Goal: Task Accomplishment & Management: Complete application form

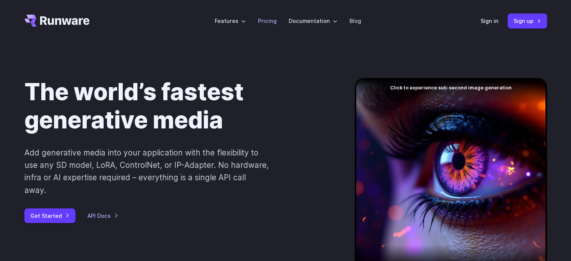
click at [261, 19] on link "Pricing" at bounding box center [267, 21] width 19 height 9
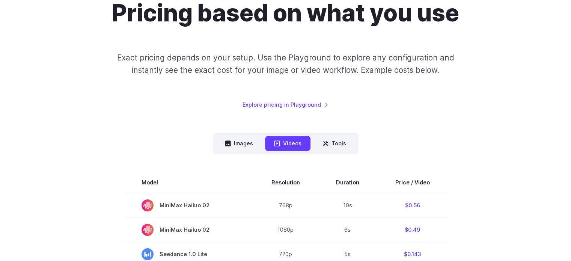
scroll to position [79, 0]
click at [245, 143] on button "Images" at bounding box center [239, 143] width 46 height 15
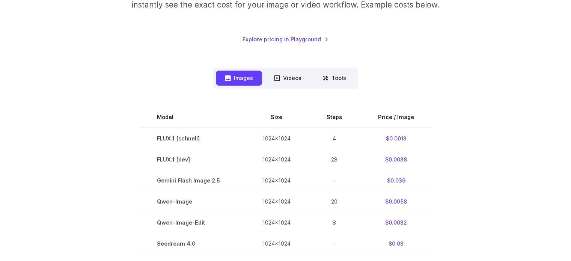
scroll to position [175, 0]
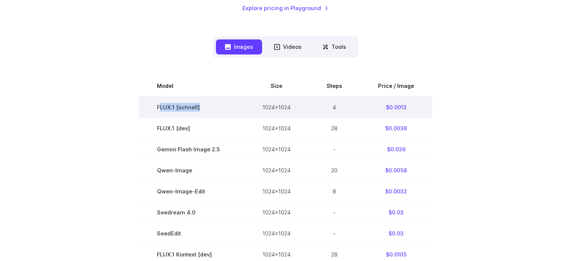
drag, startPoint x: 202, startPoint y: 105, endPoint x: 162, endPoint y: 109, distance: 40.0
click at [162, 109] on td "FLUX.1 [schnell]" at bounding box center [192, 106] width 106 height 21
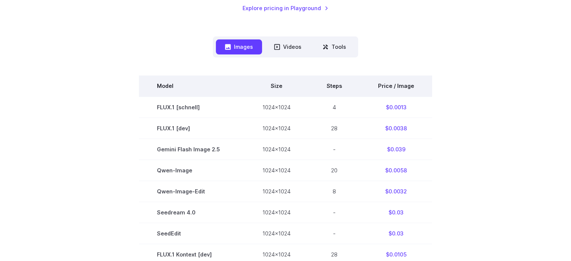
click at [333, 90] on th "Steps" at bounding box center [334, 85] width 51 height 21
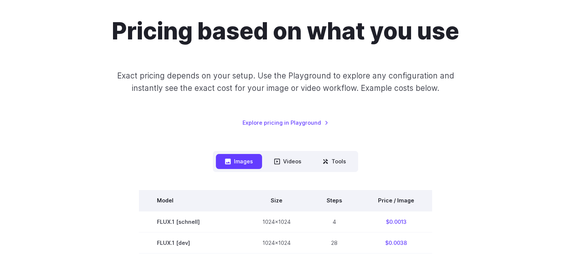
scroll to position [0, 0]
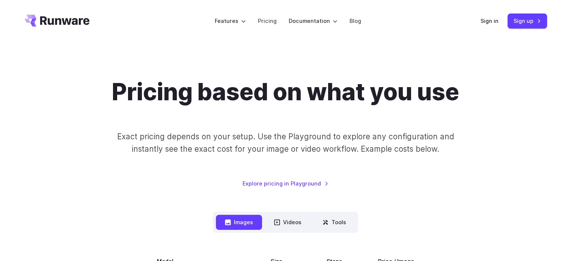
click at [54, 22] on icon "Go to /" at bounding box center [56, 21] width 65 height 12
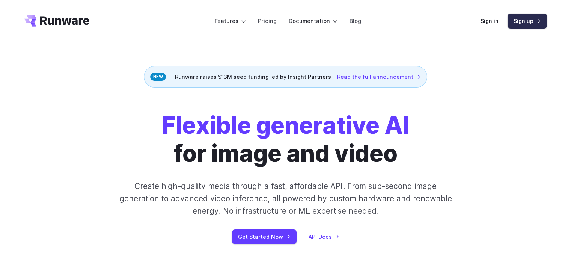
click at [526, 18] on link "Sign up" at bounding box center [527, 21] width 39 height 15
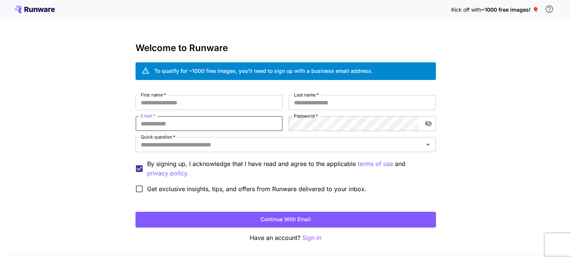
click at [250, 121] on input "Email   *" at bounding box center [209, 123] width 147 height 15
paste input "**********"
drag, startPoint x: 187, startPoint y: 125, endPoint x: 116, endPoint y: 126, distance: 70.6
click at [116, 126] on div "**********" at bounding box center [285, 141] width 571 height 283
paste input "**********"
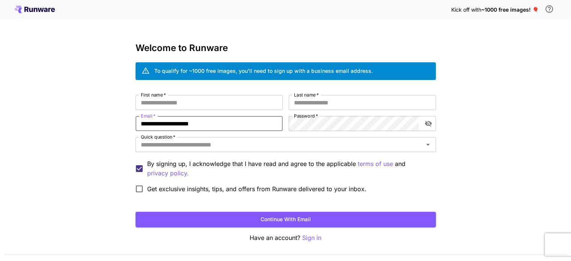
click at [155, 124] on input "**********" at bounding box center [209, 123] width 147 height 15
type input "**********"
click at [175, 106] on input "First name   *" at bounding box center [209, 102] width 147 height 15
paste input "**********"
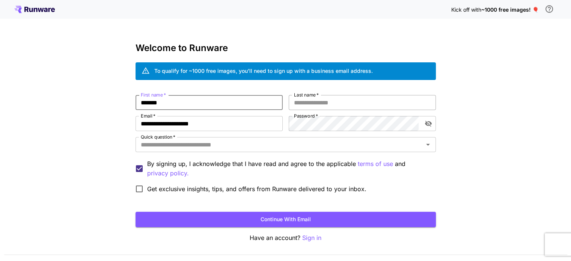
type input "*******"
click at [346, 106] on input "Last name   *" at bounding box center [362, 102] width 147 height 15
paste input "**********"
type input "**"
click at [252, 147] on input "Quick question   *" at bounding box center [279, 144] width 283 height 11
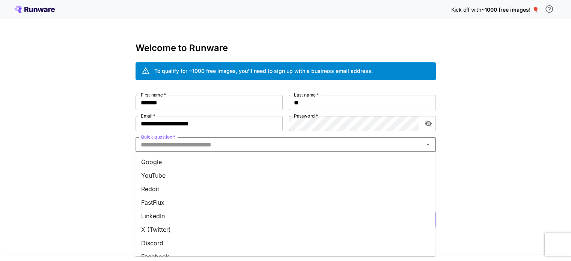
click at [158, 159] on li "Google" at bounding box center [285, 162] width 300 height 14
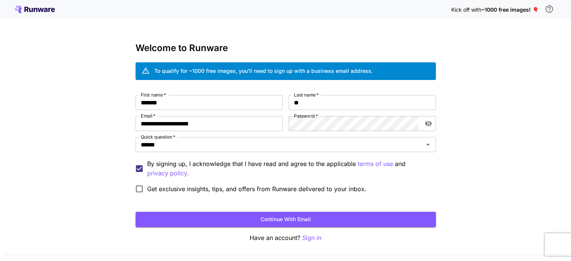
scroll to position [21, 0]
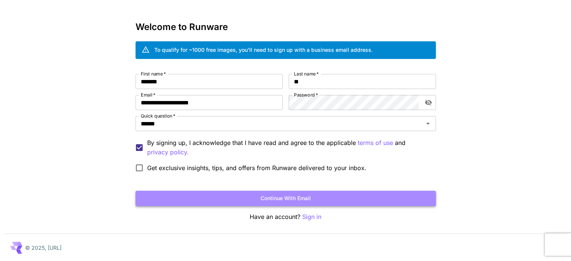
click at [244, 194] on button "Continue with email" at bounding box center [286, 198] width 300 height 15
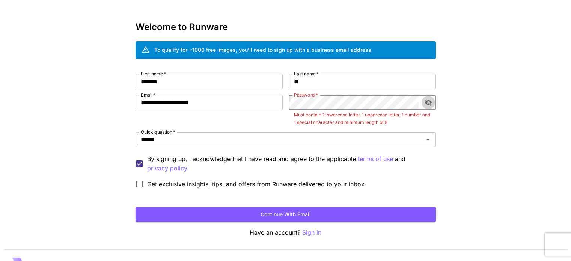
click at [427, 101] on icon "toggle password visibility" at bounding box center [429, 103] width 8 height 8
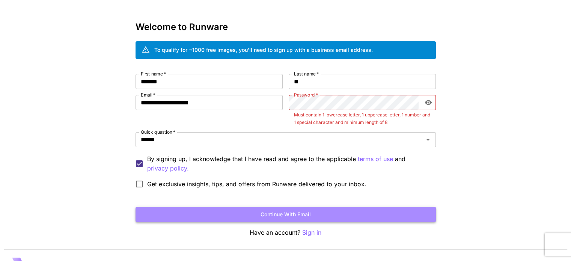
click at [221, 212] on button "Continue with email" at bounding box center [286, 214] width 300 height 15
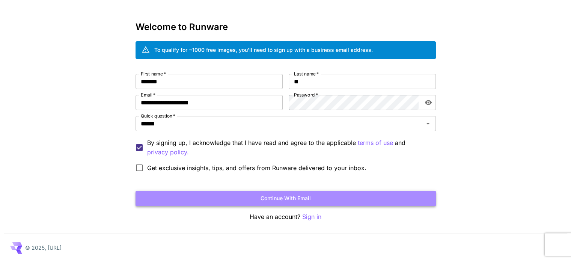
click at [255, 199] on button "Continue with email" at bounding box center [286, 198] width 300 height 15
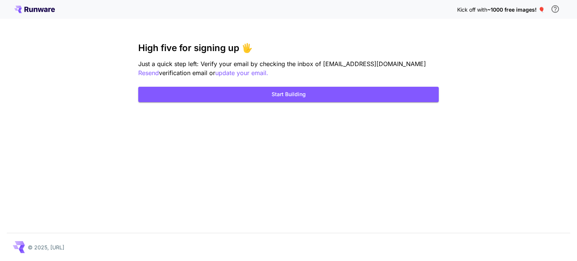
click at [287, 139] on div "Kick off with ~1000 free images! 🎈 High five for signing up 🖐️ Just a quick ste…" at bounding box center [288, 130] width 577 height 261
click at [36, 6] on icon at bounding box center [34, 10] width 41 height 8
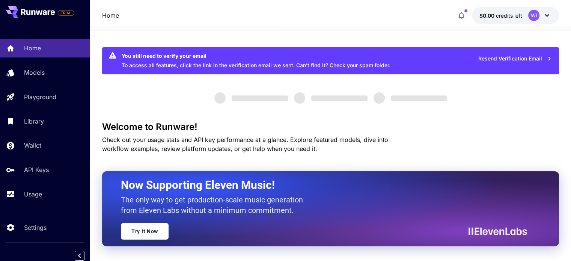
click at [35, 9] on icon at bounding box center [38, 12] width 34 height 6
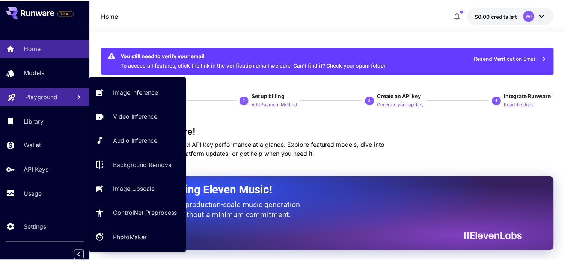
scroll to position [3, 0]
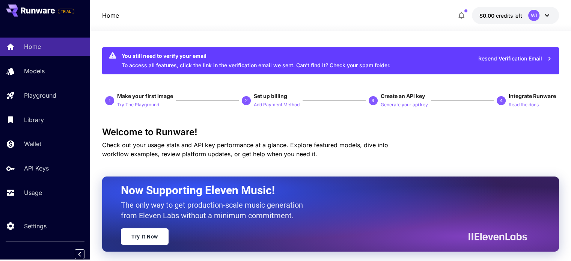
click at [540, 12] on div "WI" at bounding box center [539, 15] width 23 height 11
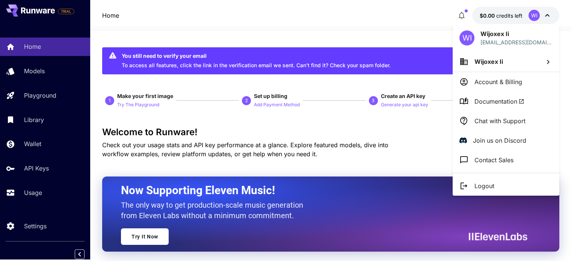
click at [34, 9] on div at bounding box center [288, 130] width 577 height 261
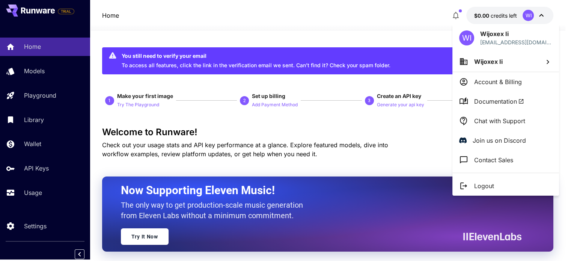
click at [34, 9] on div "WI Wijoxex Ii [EMAIL_ADDRESS][DOMAIN_NAME] Wijoxex Ii Account & Billing Documen…" at bounding box center [60, 130] width 120 height 261
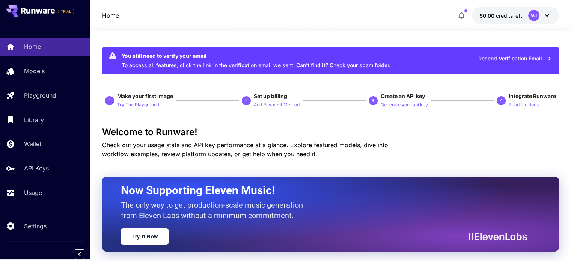
click at [34, 9] on icon at bounding box center [38, 11] width 34 height 6
click at [546, 15] on icon at bounding box center [547, 15] width 5 height 3
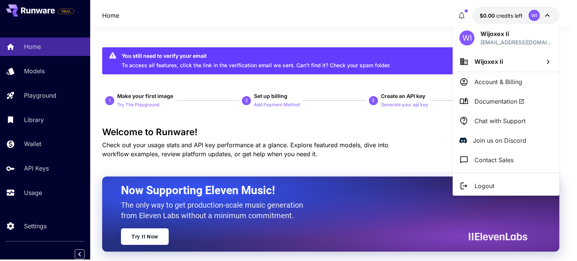
click at [301, 107] on div at bounding box center [288, 130] width 577 height 261
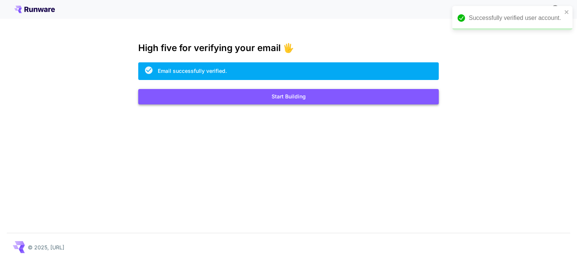
click at [270, 93] on button "Start Building" at bounding box center [288, 96] width 300 height 15
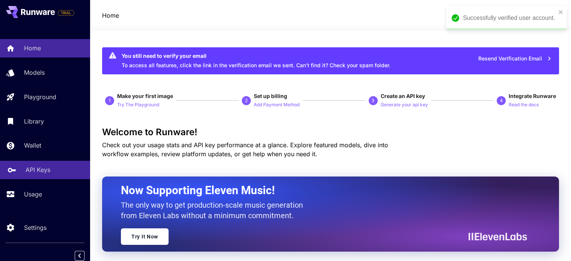
click at [40, 166] on link "API Keys" at bounding box center [45, 170] width 90 height 18
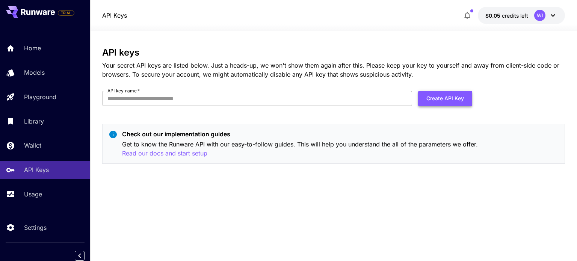
click at [434, 97] on button "Create API Key" at bounding box center [445, 98] width 54 height 15
click at [341, 100] on input "API key name   *" at bounding box center [257, 98] width 310 height 15
type input "****"
click at [431, 98] on button "Create API Key" at bounding box center [445, 98] width 54 height 15
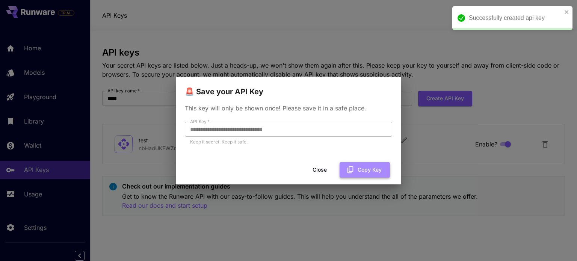
click at [353, 166] on icon "button" at bounding box center [350, 170] width 8 height 8
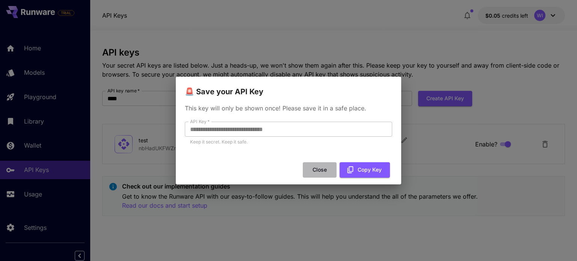
click at [316, 169] on button "Close" at bounding box center [320, 169] width 34 height 15
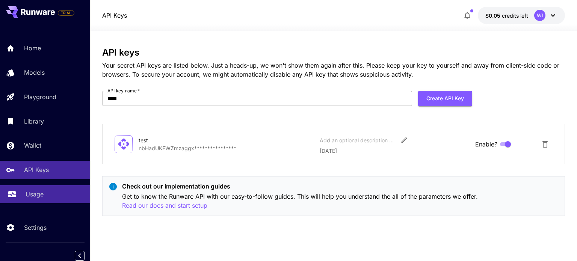
click at [41, 190] on link "Usage" at bounding box center [45, 194] width 90 height 18
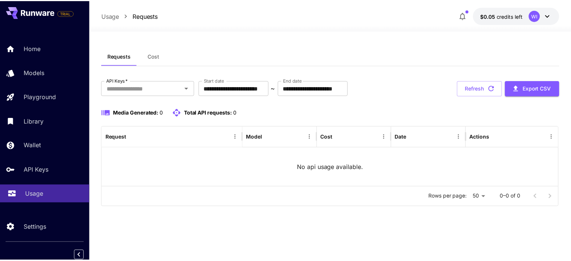
scroll to position [3, 0]
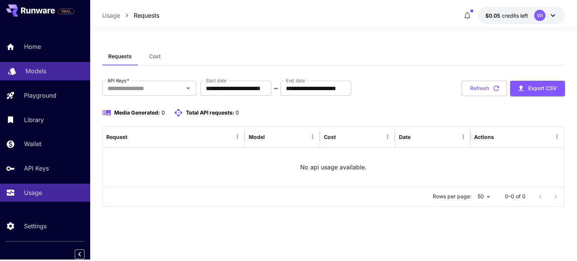
click at [32, 74] on link "Models" at bounding box center [45, 71] width 90 height 18
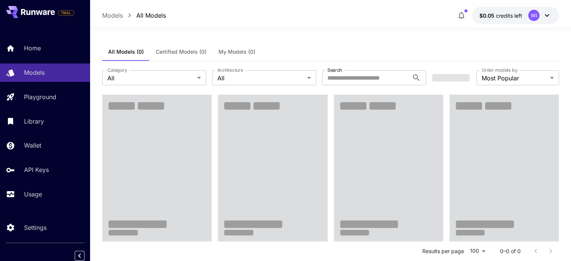
click at [545, 16] on icon at bounding box center [547, 15] width 9 height 9
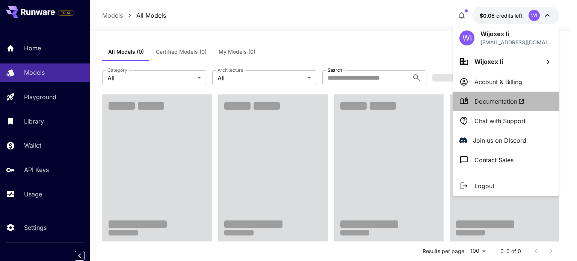
click at [525, 101] on li "Documentation" at bounding box center [505, 102] width 107 height 20
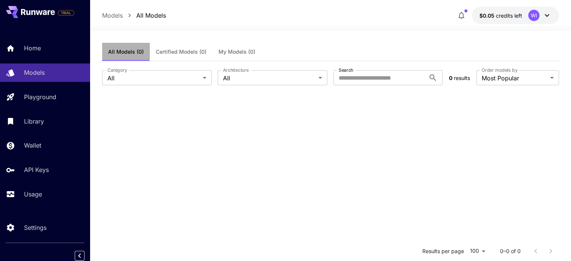
click at [128, 47] on button "All Models (0)" at bounding box center [126, 52] width 48 height 18
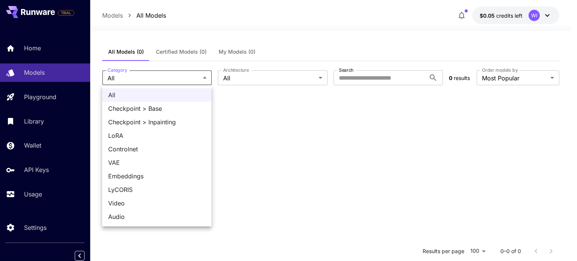
click at [176, 77] on body "**********" at bounding box center [288, 198] width 577 height 397
click at [146, 99] on span "All" at bounding box center [156, 94] width 97 height 9
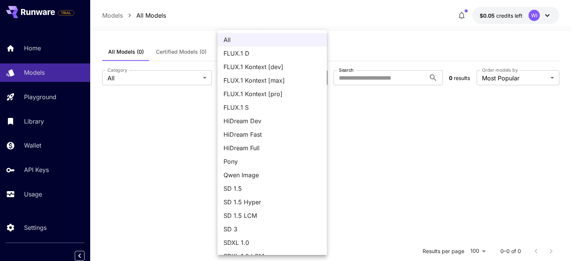
click at [274, 74] on body "**********" at bounding box center [288, 198] width 577 height 397
click at [255, 53] on span "FLUX.1 D" at bounding box center [271, 53] width 97 height 9
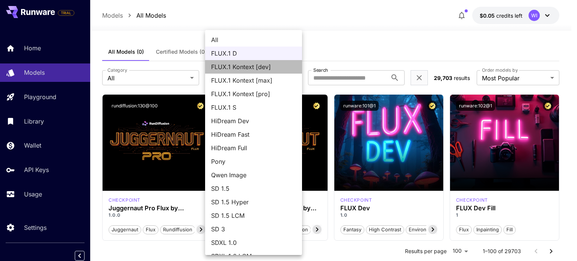
click at [258, 68] on span "FLUX.1 Kontext [dev]" at bounding box center [253, 66] width 85 height 9
type input "**********"
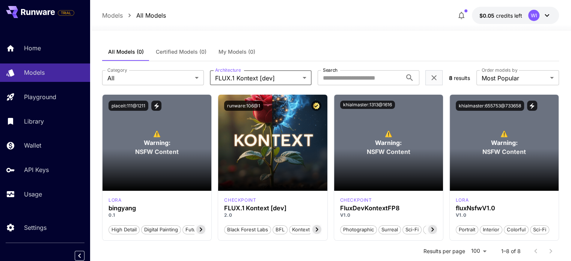
click at [186, 50] on span "Certified Models (0)" at bounding box center [181, 51] width 51 height 7
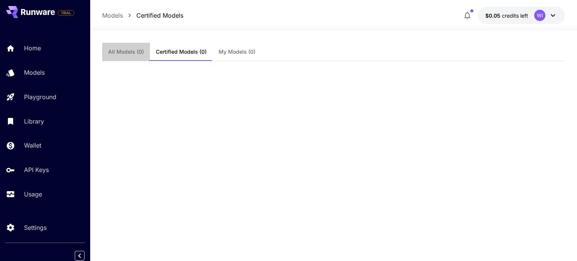
click at [120, 54] on span "All Models (0)" at bounding box center [126, 51] width 36 height 7
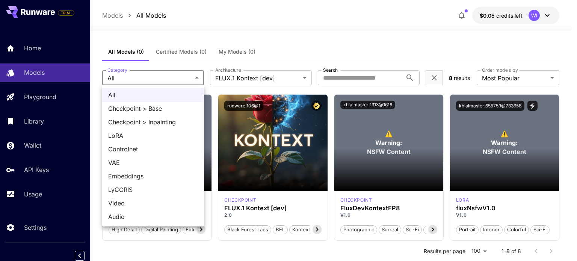
click at [178, 75] on body "**********" at bounding box center [288, 217] width 577 height 435
drag, startPoint x: 347, startPoint y: 27, endPoint x: 360, endPoint y: 78, distance: 52.4
click at [360, 78] on div at bounding box center [288, 130] width 577 height 261
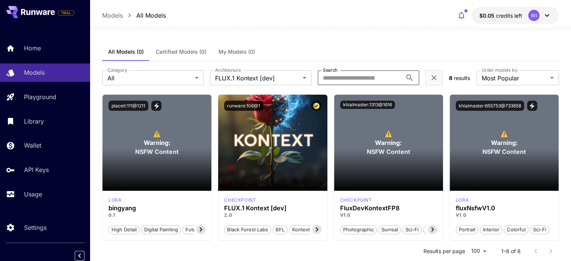
click at [360, 78] on input "Search" at bounding box center [360, 77] width 84 height 15
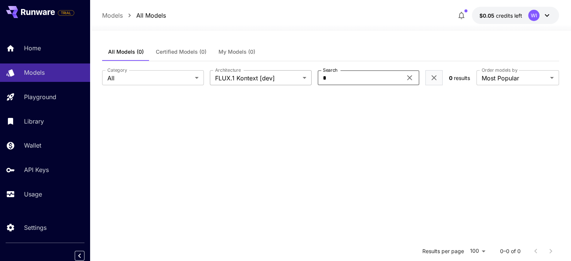
type input "*"
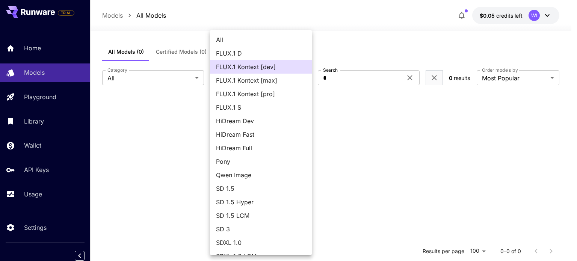
click at [304, 80] on body "**********" at bounding box center [288, 198] width 577 height 397
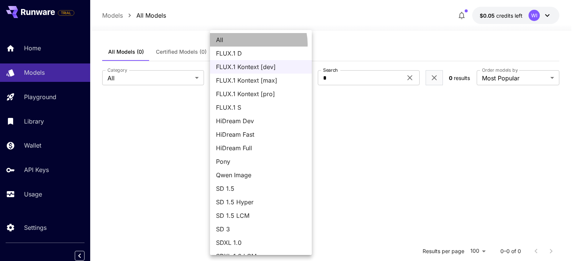
click at [251, 44] on span "All" at bounding box center [261, 39] width 90 height 9
type input "***"
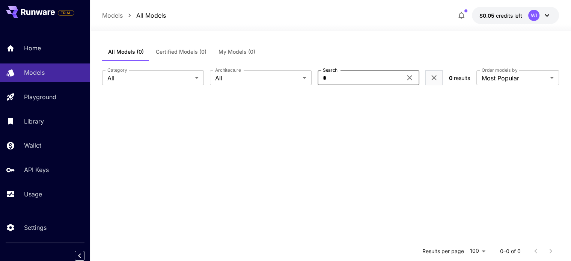
click at [341, 80] on input "*" at bounding box center [360, 77] width 84 height 15
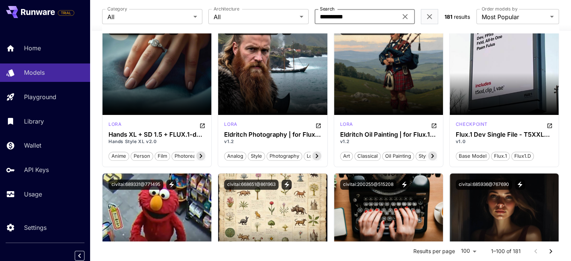
scroll to position [849, 0]
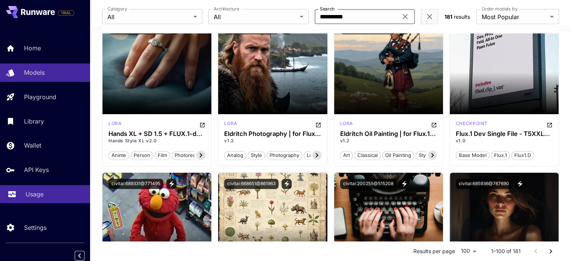
type input "**********"
click at [30, 193] on p "Usage" at bounding box center [35, 194] width 18 height 9
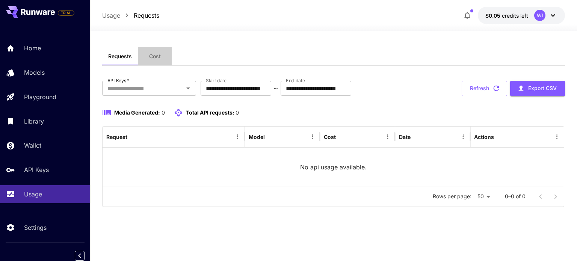
click at [152, 53] on span "Cost" at bounding box center [155, 56] width 12 height 7
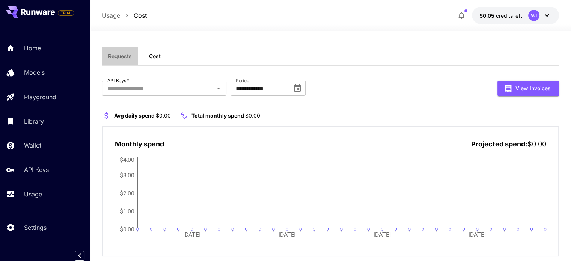
click at [128, 59] on span "Requests" at bounding box center [120, 56] width 24 height 7
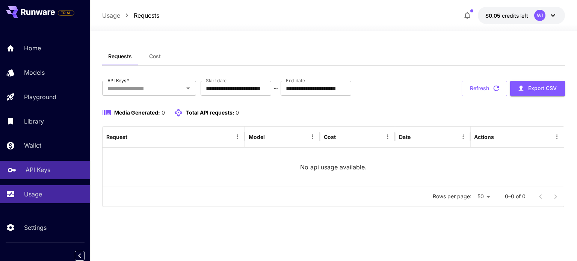
click at [52, 169] on div "API Keys" at bounding box center [55, 169] width 59 height 9
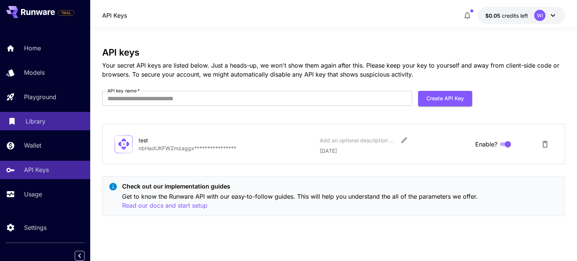
click at [44, 126] on p "Library" at bounding box center [36, 121] width 20 height 9
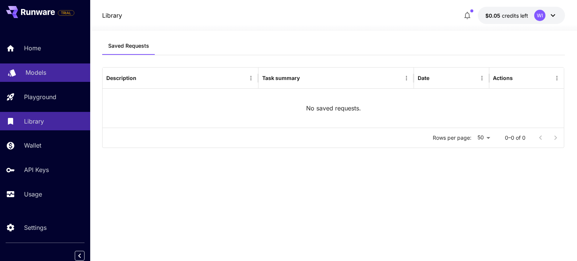
click at [38, 73] on p "Models" at bounding box center [36, 72] width 21 height 9
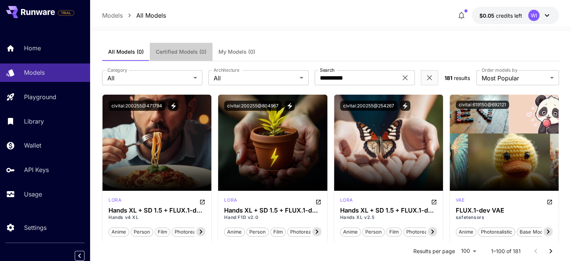
click at [191, 51] on span "Certified Models (0)" at bounding box center [181, 51] width 51 height 7
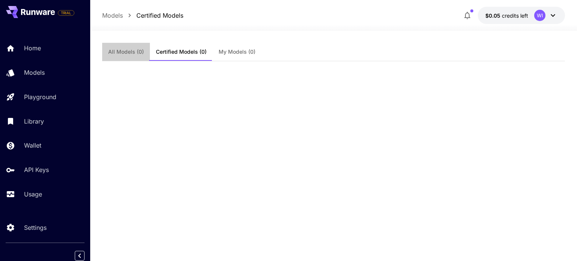
click at [119, 46] on button "All Models (0)" at bounding box center [126, 52] width 48 height 18
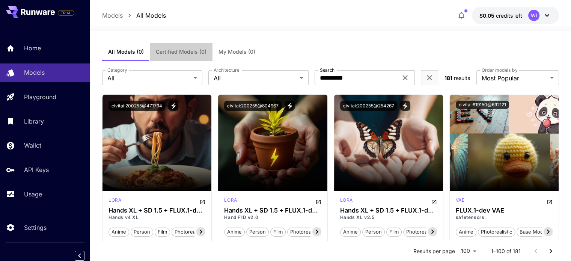
click at [163, 49] on span "Certified Models (0)" at bounding box center [181, 51] width 51 height 7
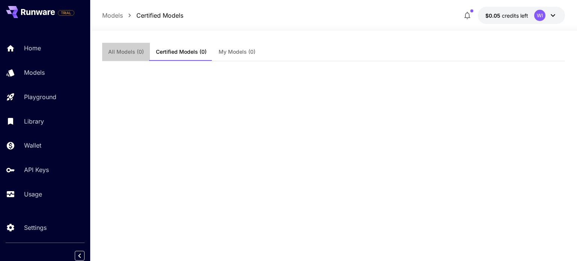
click at [137, 49] on span "All Models (0)" at bounding box center [126, 51] width 36 height 7
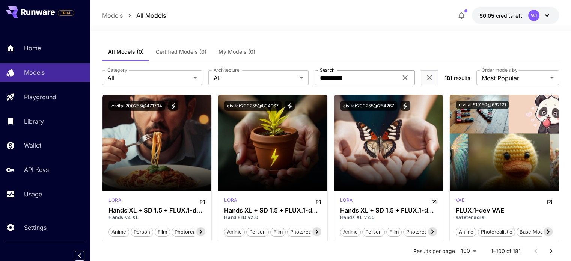
click at [402, 79] on icon at bounding box center [405, 77] width 9 height 9
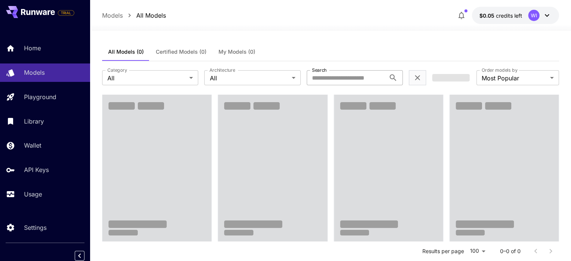
click at [428, 78] on section "**********" at bounding box center [330, 77] width 457 height 15
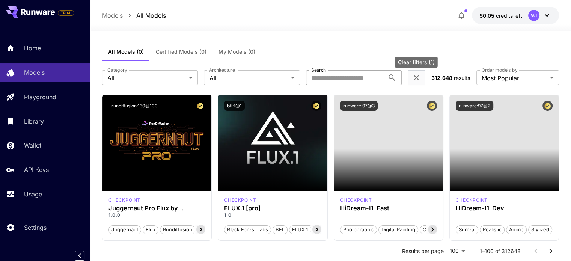
click at [417, 78] on icon "Clear filters (1)" at bounding box center [416, 77] width 9 height 9
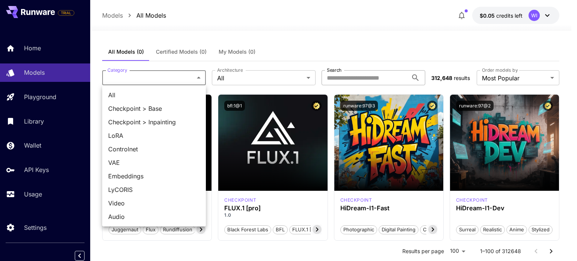
click at [249, 40] on div at bounding box center [288, 130] width 577 height 261
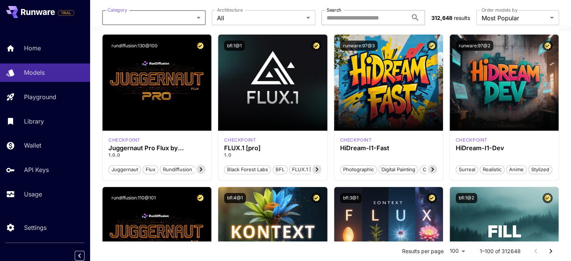
scroll to position [107, 0]
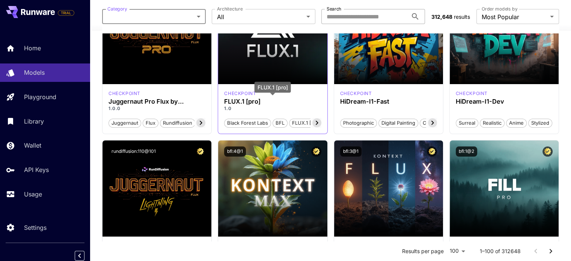
click at [243, 101] on h3 "FLUX.1 [pro]" at bounding box center [272, 101] width 97 height 7
click at [251, 105] on h3 "FLUX.1 [pro]" at bounding box center [272, 101] width 97 height 7
click at [317, 122] on icon at bounding box center [316, 123] width 3 height 4
click at [298, 100] on h3 "FLUX.1 [pro]" at bounding box center [272, 101] width 97 height 7
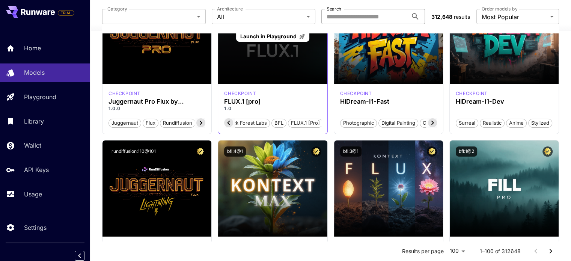
click at [274, 45] on div "Launch in Playground" at bounding box center [272, 36] width 109 height 96
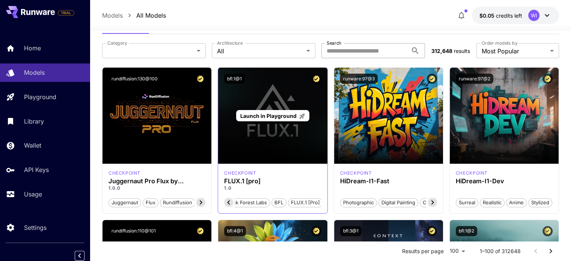
click at [280, 100] on div "Launch in Playground" at bounding box center [272, 116] width 109 height 96
click at [275, 113] on span "Launch in Playground" at bounding box center [268, 116] width 56 height 6
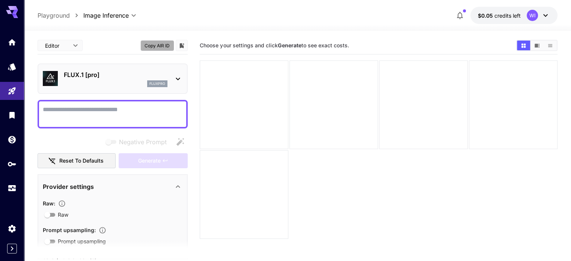
click at [160, 44] on button "Copy AIR ID" at bounding box center [157, 45] width 34 height 11
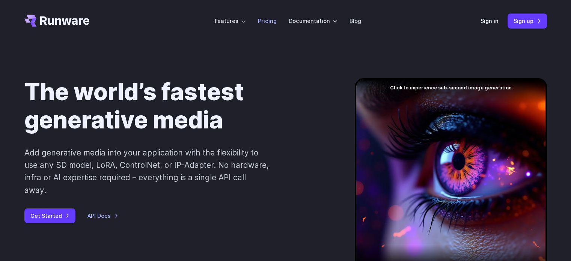
click at [269, 21] on link "Pricing" at bounding box center [267, 21] width 19 height 9
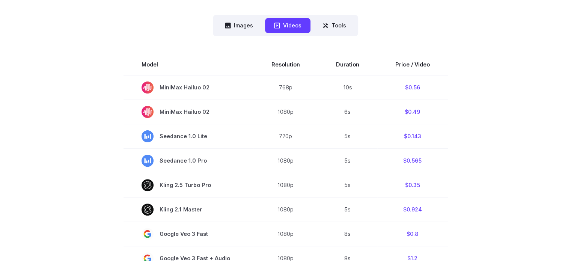
scroll to position [198, 0]
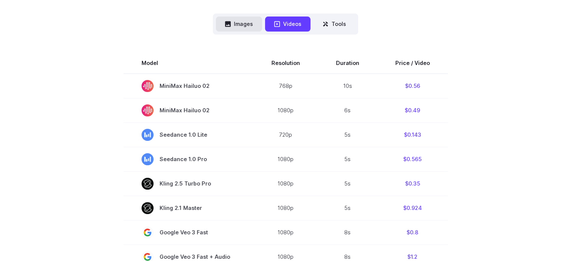
click at [245, 25] on button "Images" at bounding box center [239, 24] width 46 height 15
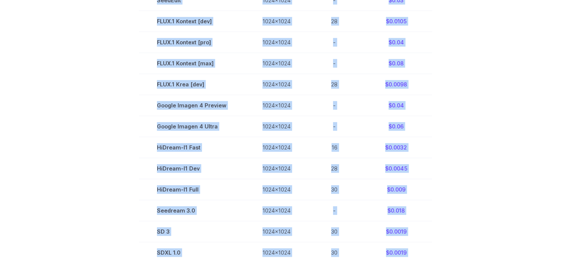
scroll to position [515, 0]
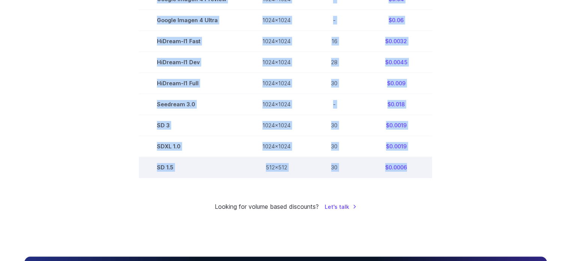
drag, startPoint x: 157, startPoint y: 30, endPoint x: 413, endPoint y: 174, distance: 293.3
copy tbody "Model Size Steps Price / Image FLUX.1 [schnell] 1024x1024 4 $0.0013 FLUX.1 [dev…"
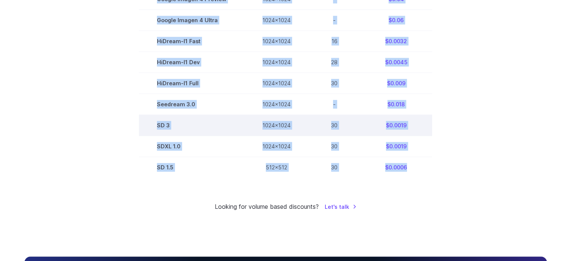
click at [410, 128] on td "$0.0019" at bounding box center [396, 125] width 72 height 21
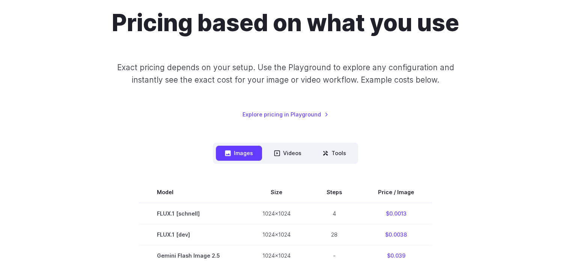
scroll to position [0, 0]
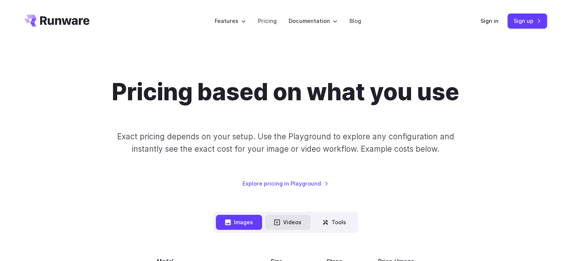
click at [287, 222] on button "Videos" at bounding box center [287, 222] width 45 height 15
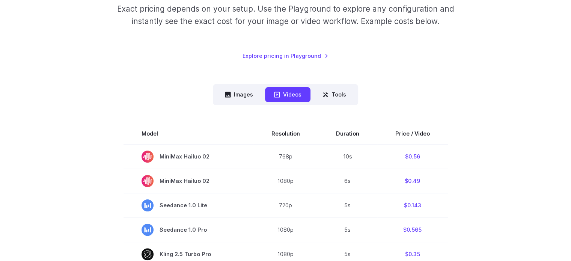
scroll to position [122, 0]
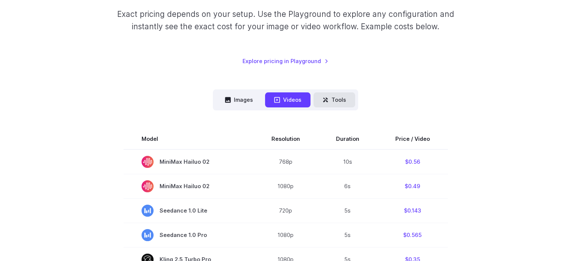
click at [327, 97] on icon at bounding box center [326, 100] width 6 height 6
click at [252, 99] on button "Images" at bounding box center [239, 99] width 46 height 15
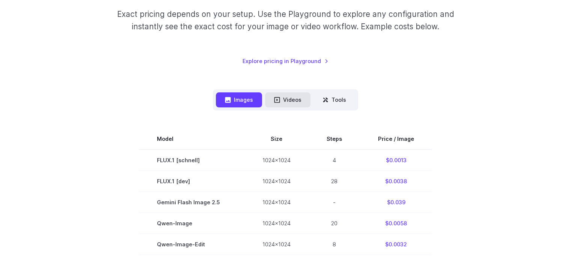
click at [286, 95] on button "Videos" at bounding box center [287, 99] width 45 height 15
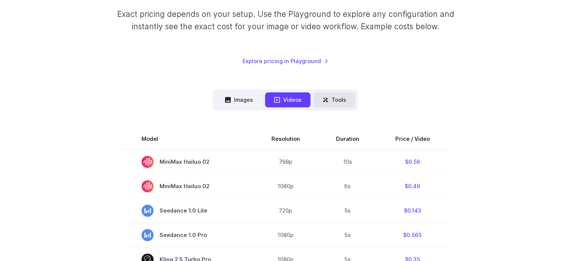
click at [335, 100] on button "Tools" at bounding box center [334, 99] width 42 height 15
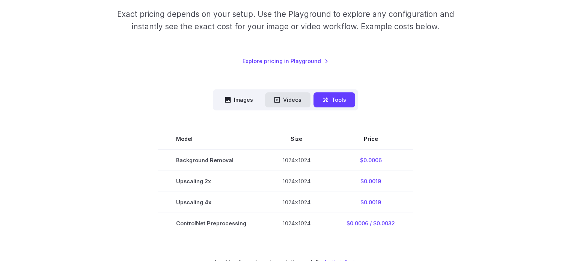
click at [281, 97] on button "Videos" at bounding box center [287, 99] width 45 height 15
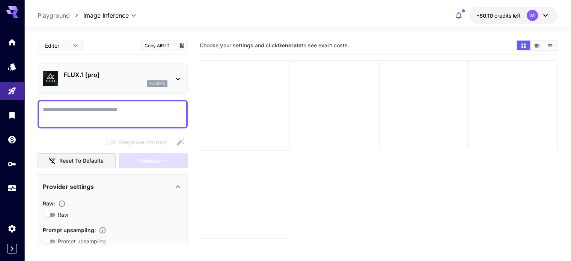
type input "**"
click at [505, 13] on span "credits left" at bounding box center [507, 15] width 26 height 6
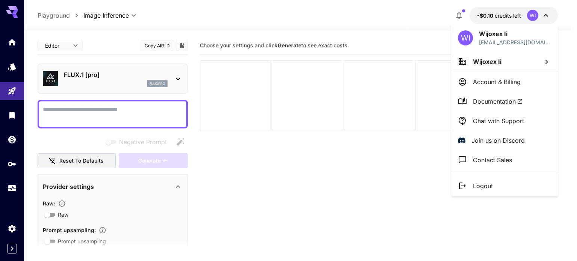
click at [11, 140] on div at bounding box center [288, 130] width 577 height 261
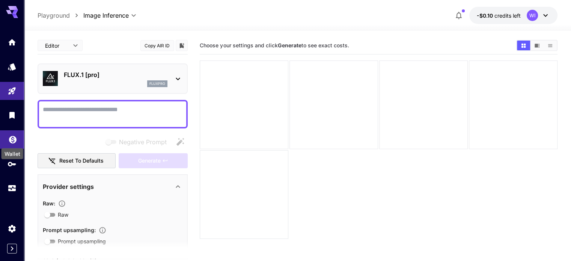
click at [11, 140] on icon "Wallet" at bounding box center [12, 137] width 9 height 9
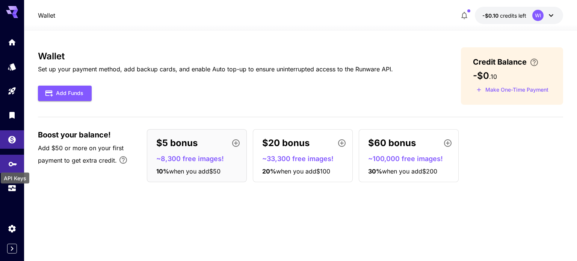
click at [10, 164] on icon "API Keys" at bounding box center [12, 161] width 9 height 9
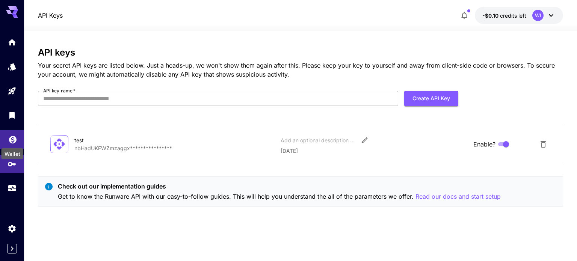
click at [15, 141] on icon "Wallet" at bounding box center [13, 138] width 8 height 8
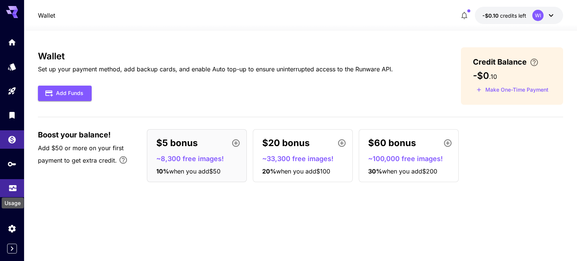
click at [11, 189] on icon "Usage" at bounding box center [13, 187] width 8 height 4
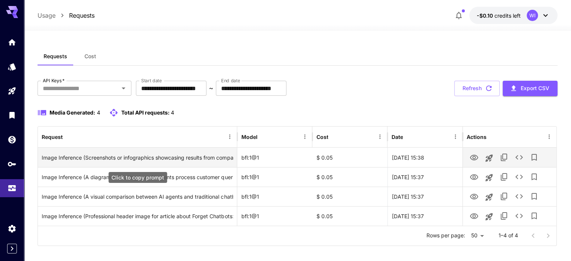
scroll to position [7, 0]
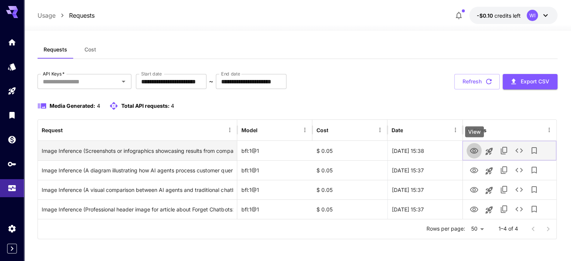
click at [474, 149] on icon "View" at bounding box center [474, 150] width 9 height 9
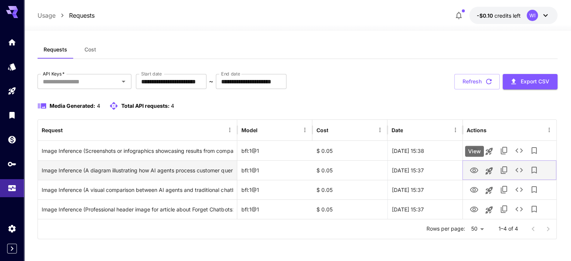
click at [474, 168] on icon "View" at bounding box center [474, 170] width 8 height 6
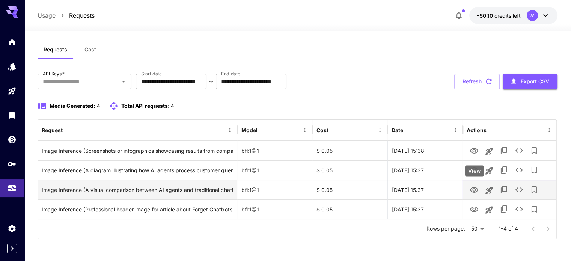
click at [473, 187] on icon "View" at bounding box center [474, 189] width 9 height 9
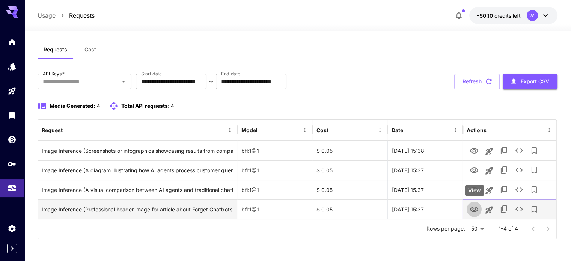
click at [474, 202] on button "View" at bounding box center [474, 208] width 15 height 15
click at [474, 209] on icon "View" at bounding box center [474, 209] width 9 height 9
